Goal: Browse casually

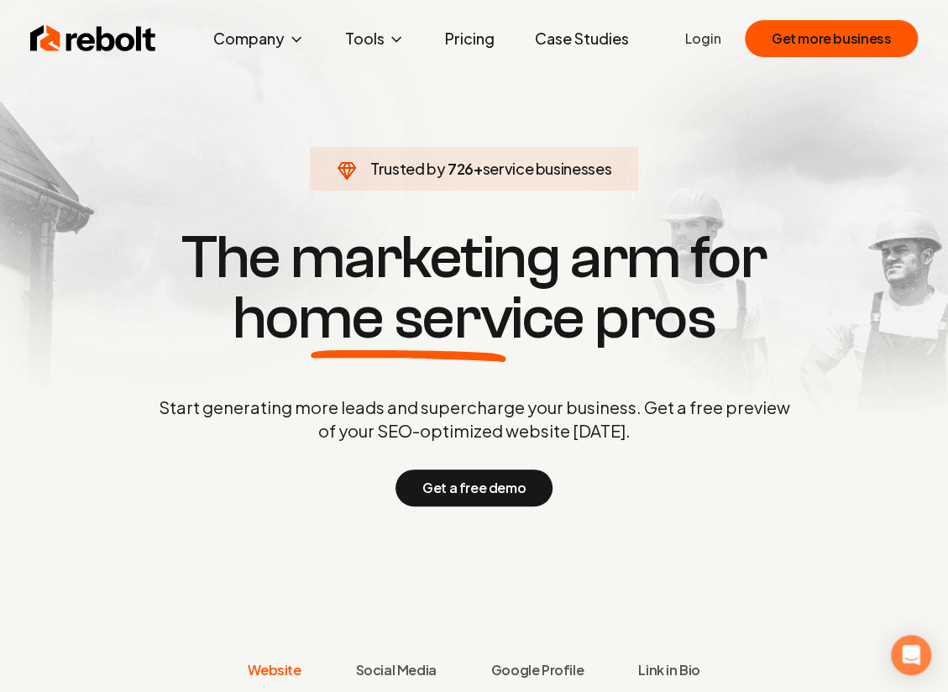
click at [692, 443] on div "Start generating more leads and supercharge your business. Get a free preview o…" at bounding box center [474, 451] width 638 height 111
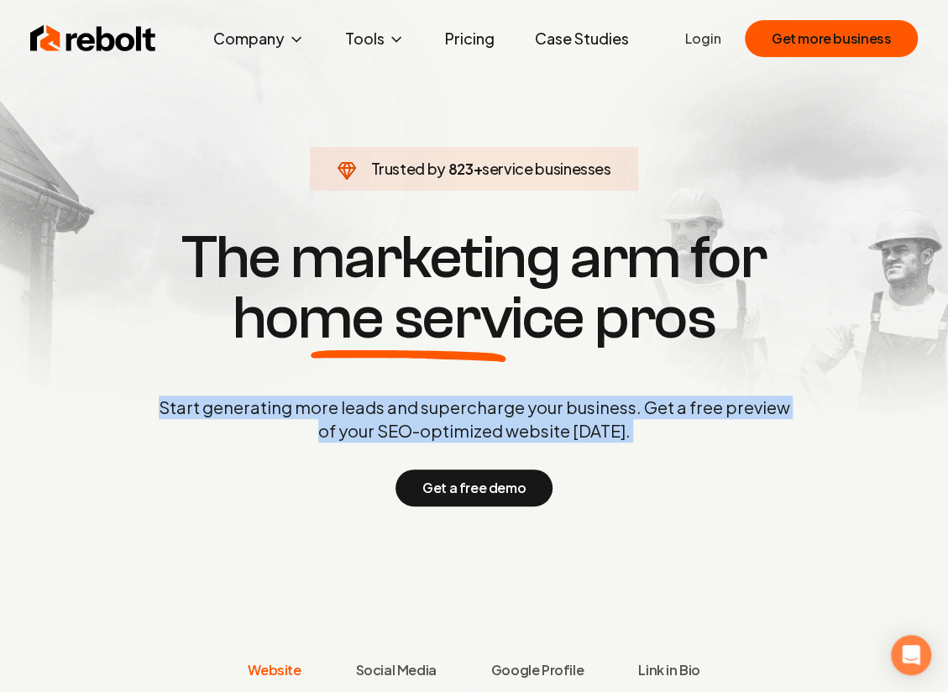
click at [692, 443] on div "Start generating more leads and supercharge your business. Get a free preview o…" at bounding box center [474, 451] width 638 height 111
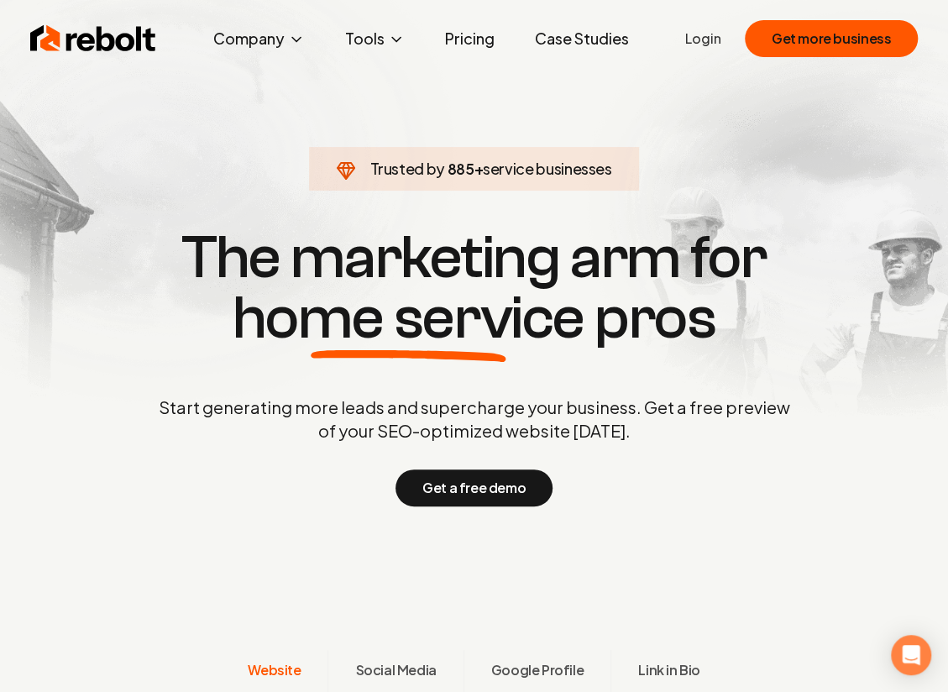
click at [675, 329] on h1 "The marketing arm for home service pros" at bounding box center [474, 288] width 806 height 121
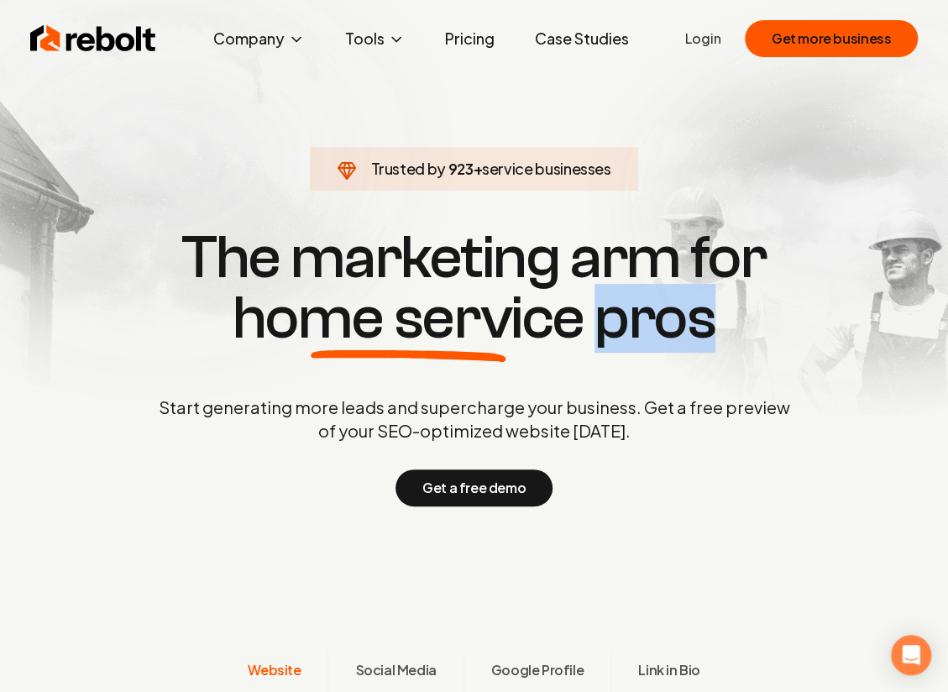
click at [675, 329] on h1 "The marketing arm for home service pros" at bounding box center [474, 288] width 806 height 121
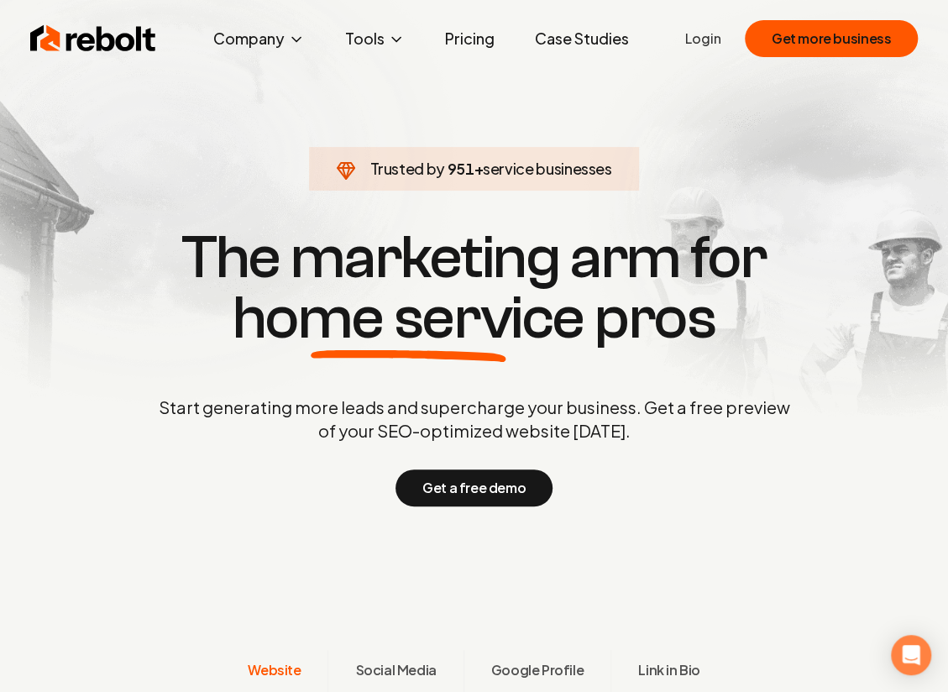
click at [765, 286] on h1 "The marketing arm for home service pros" at bounding box center [474, 288] width 806 height 121
